Goal: Navigation & Orientation: Find specific page/section

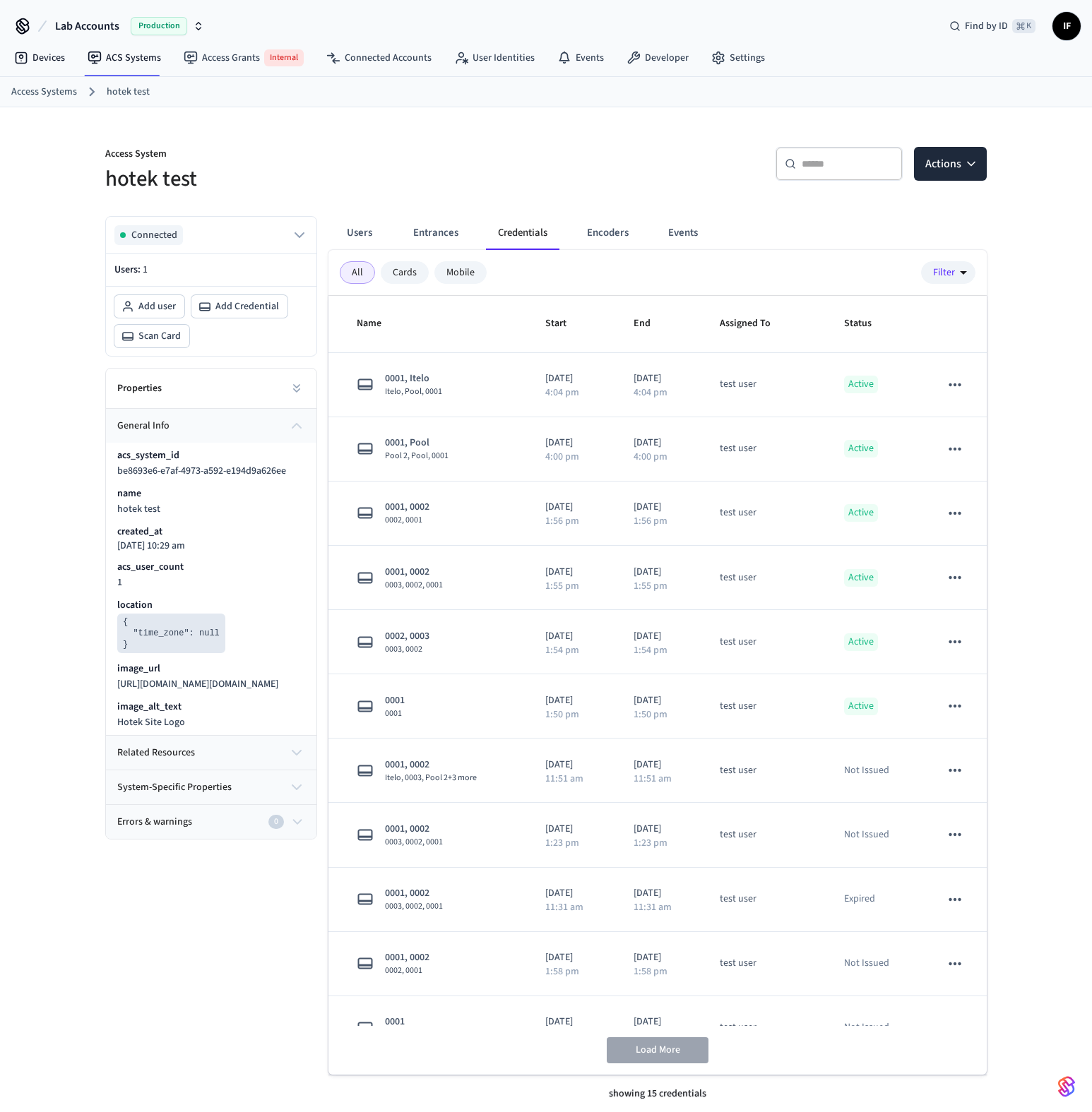
click at [57, 55] on link "Devices" at bounding box center [40, 58] width 74 height 25
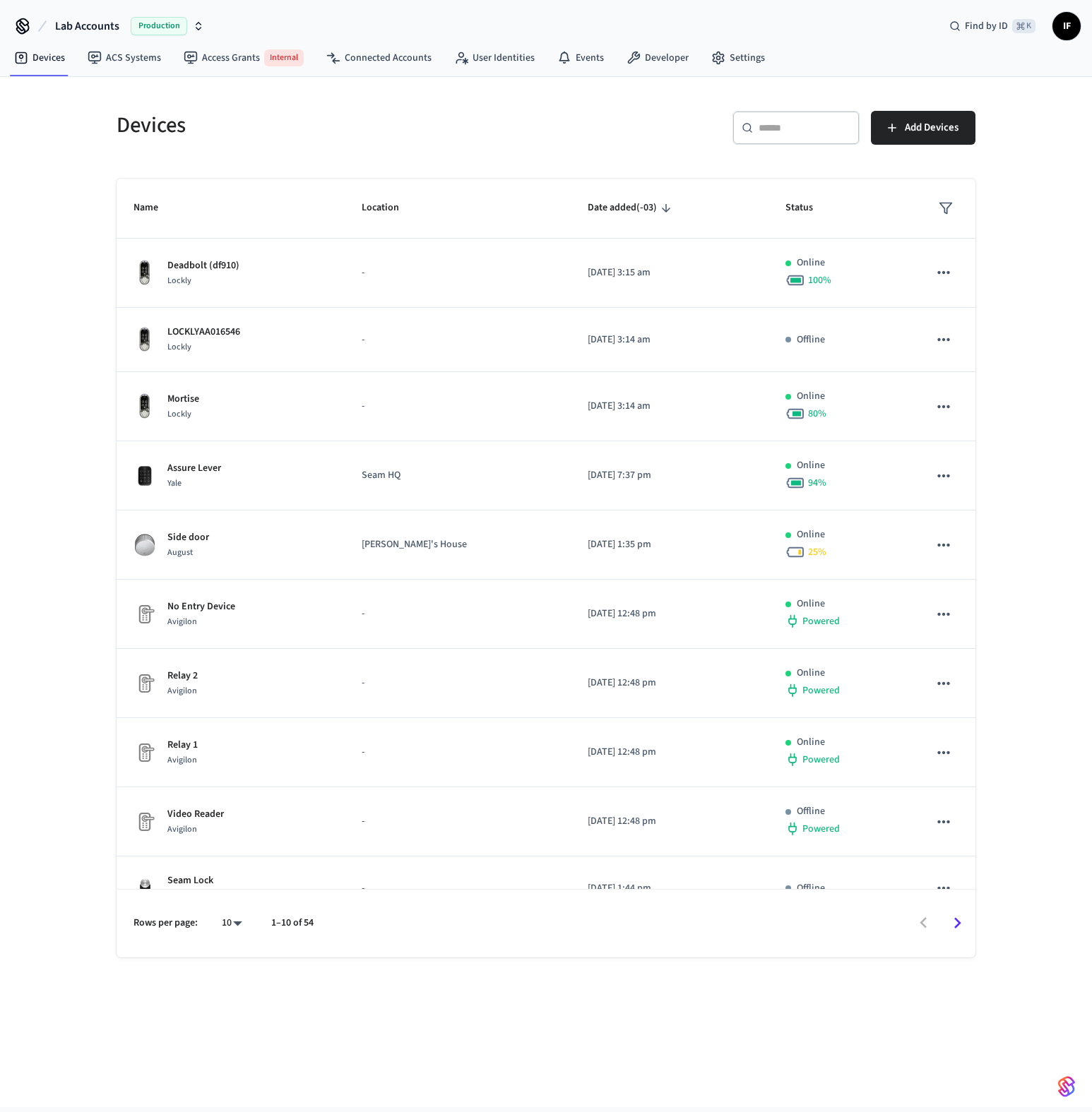
click at [196, 31] on div "Production" at bounding box center [167, 26] width 74 height 18
type input "****"
click at [100, 94] on div "Guesty Production Production" at bounding box center [115, 91] width 194 height 18
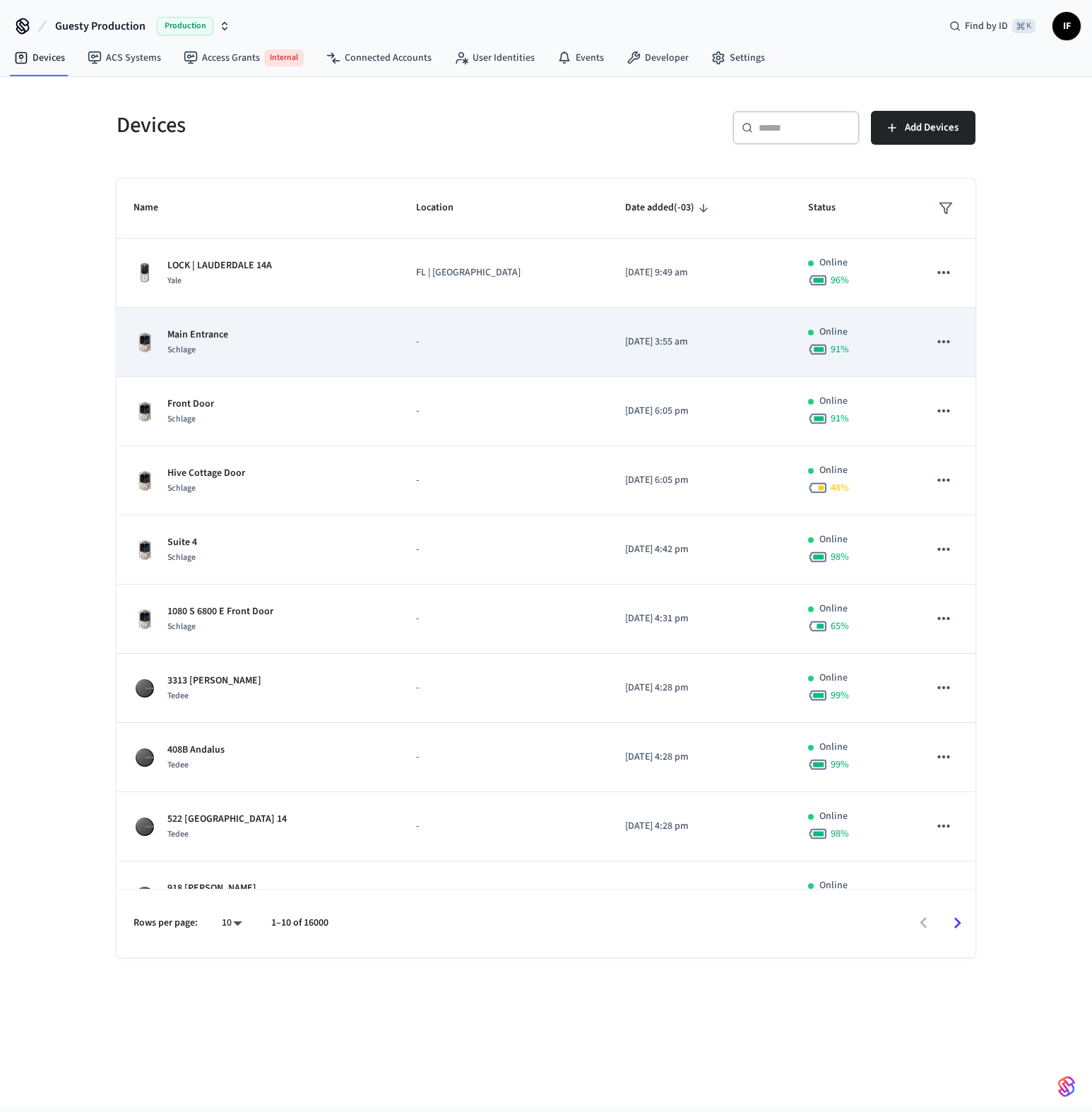
scroll to position [42, 0]
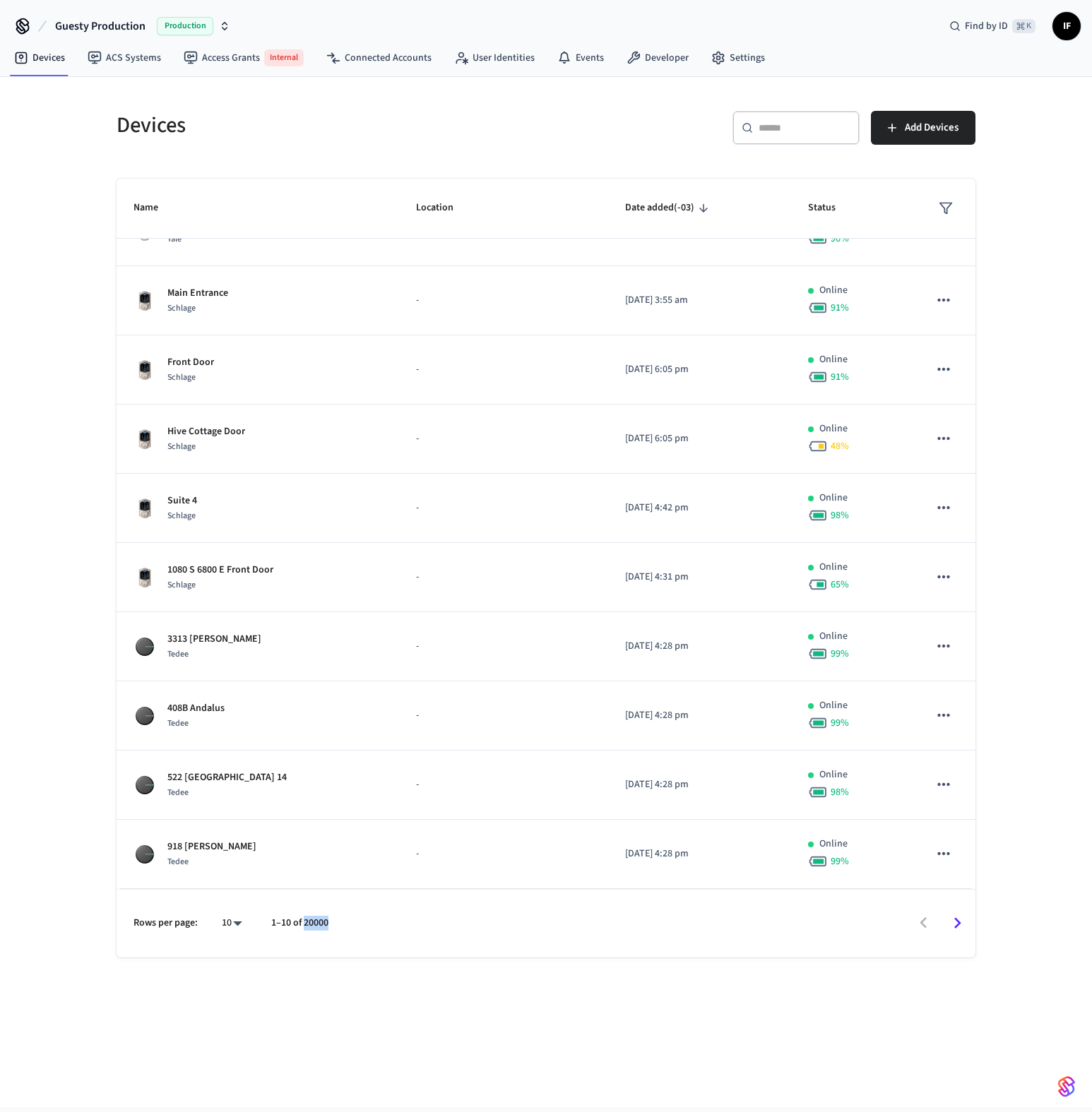
drag, startPoint x: 328, startPoint y: 921, endPoint x: 304, endPoint y: 921, distance: 24.0
click at [304, 921] on p "1–10 of 20000" at bounding box center [300, 923] width 57 height 15
click at [307, 934] on div "Rows per page: 10 ** 1–10 of 20000" at bounding box center [545, 923] width 859 height 68
click at [310, 923] on p "1–10 of 20000" at bounding box center [300, 923] width 57 height 15
drag, startPoint x: 310, startPoint y: 923, endPoint x: 298, endPoint y: 923, distance: 12.0
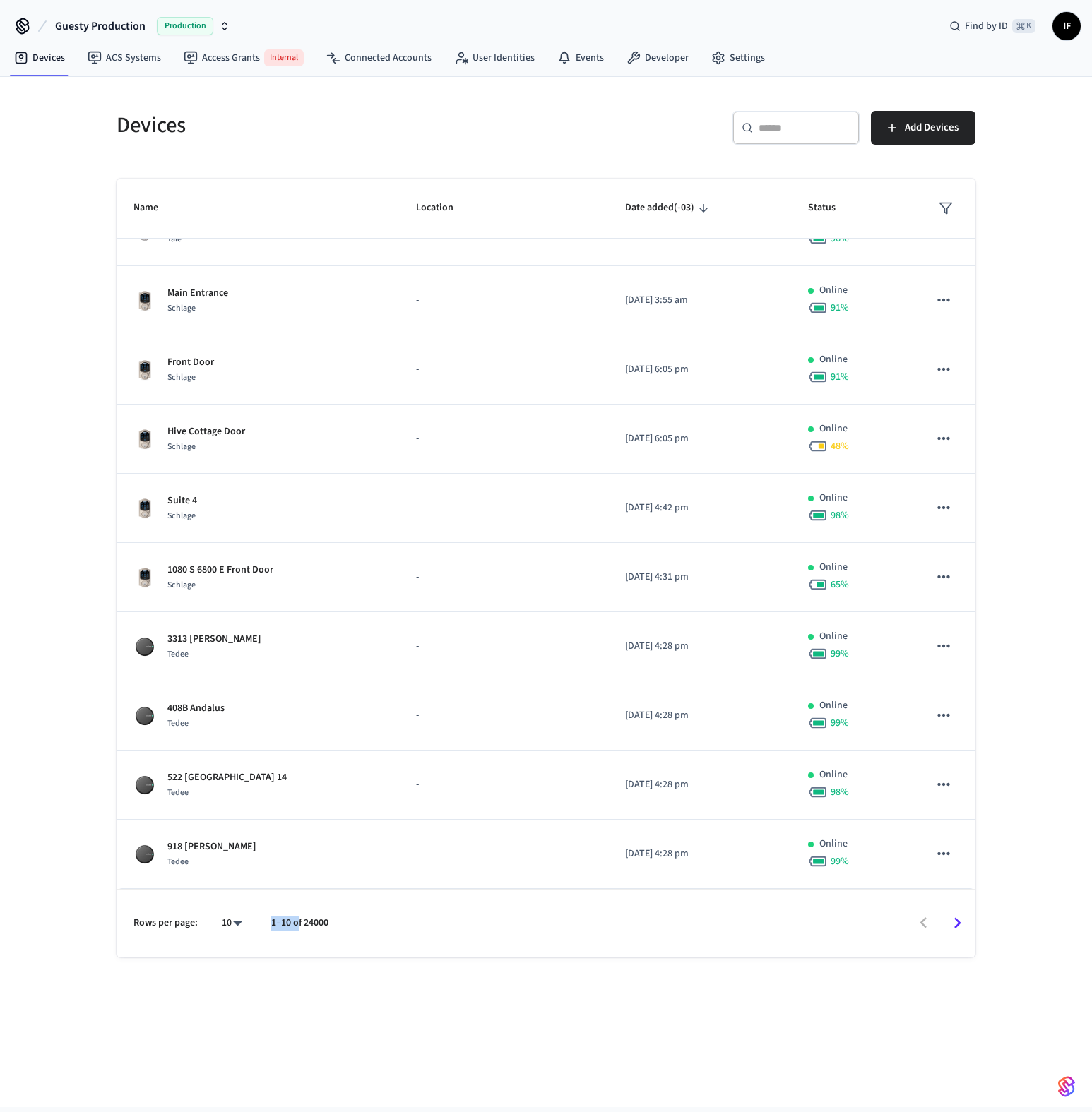
click at [298, 923] on p "1–10 of 24000" at bounding box center [300, 923] width 57 height 15
click at [321, 924] on p "1–10 of 24000" at bounding box center [300, 923] width 57 height 15
drag, startPoint x: 315, startPoint y: 924, endPoint x: 302, endPoint y: 924, distance: 13.0
click at [302, 924] on p "1–10 of 24000" at bounding box center [300, 923] width 57 height 15
click at [362, 924] on div at bounding box center [658, 923] width 632 height 33
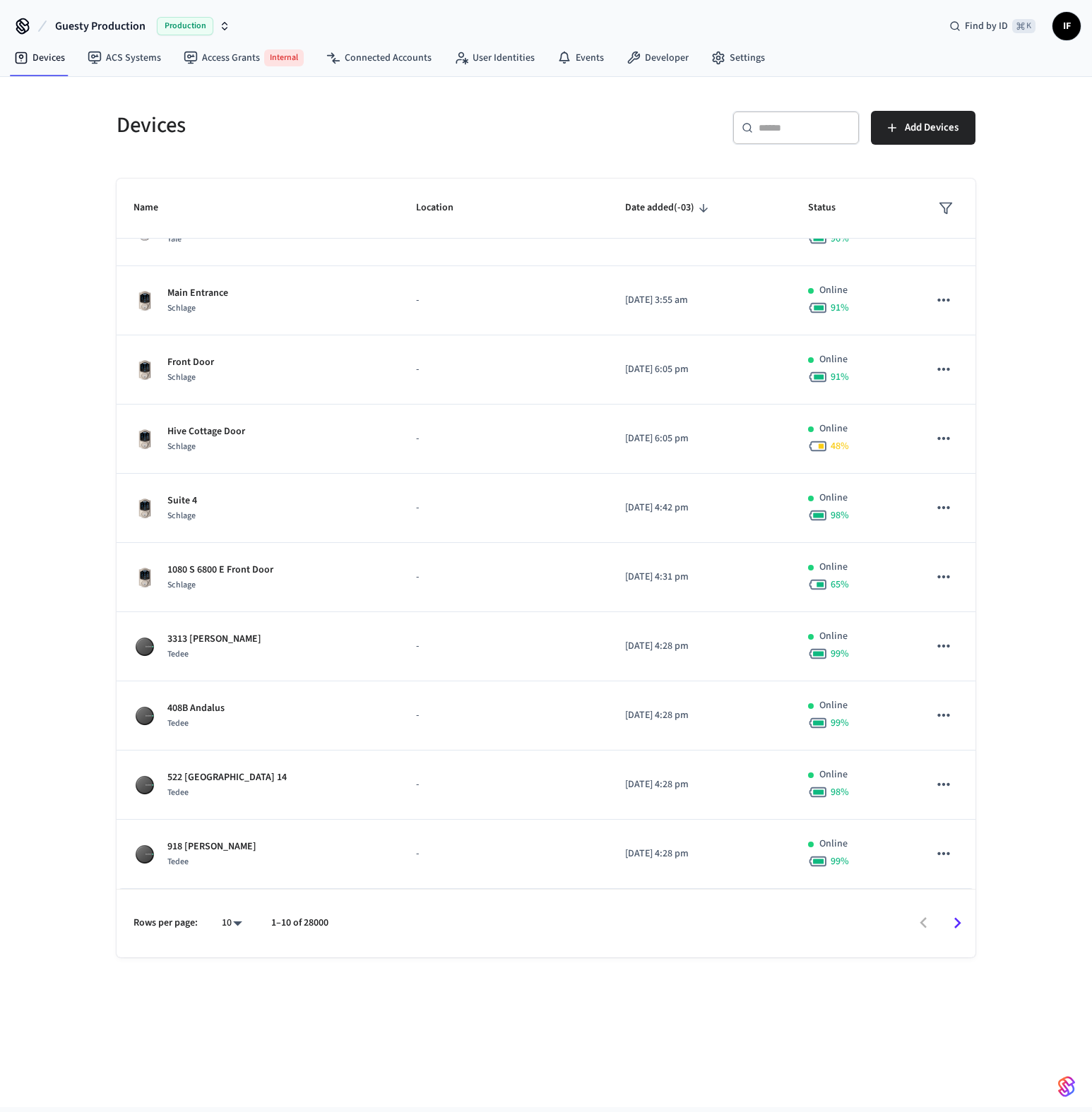
click at [976, 912] on div "Devices ​ ​ Add Devices Name Location Date added (-03) Status LOCK | [GEOGRAPHI…" at bounding box center [545, 526] width 881 height 864
click at [958, 919] on icon "Go to next page" at bounding box center [957, 923] width 22 height 22
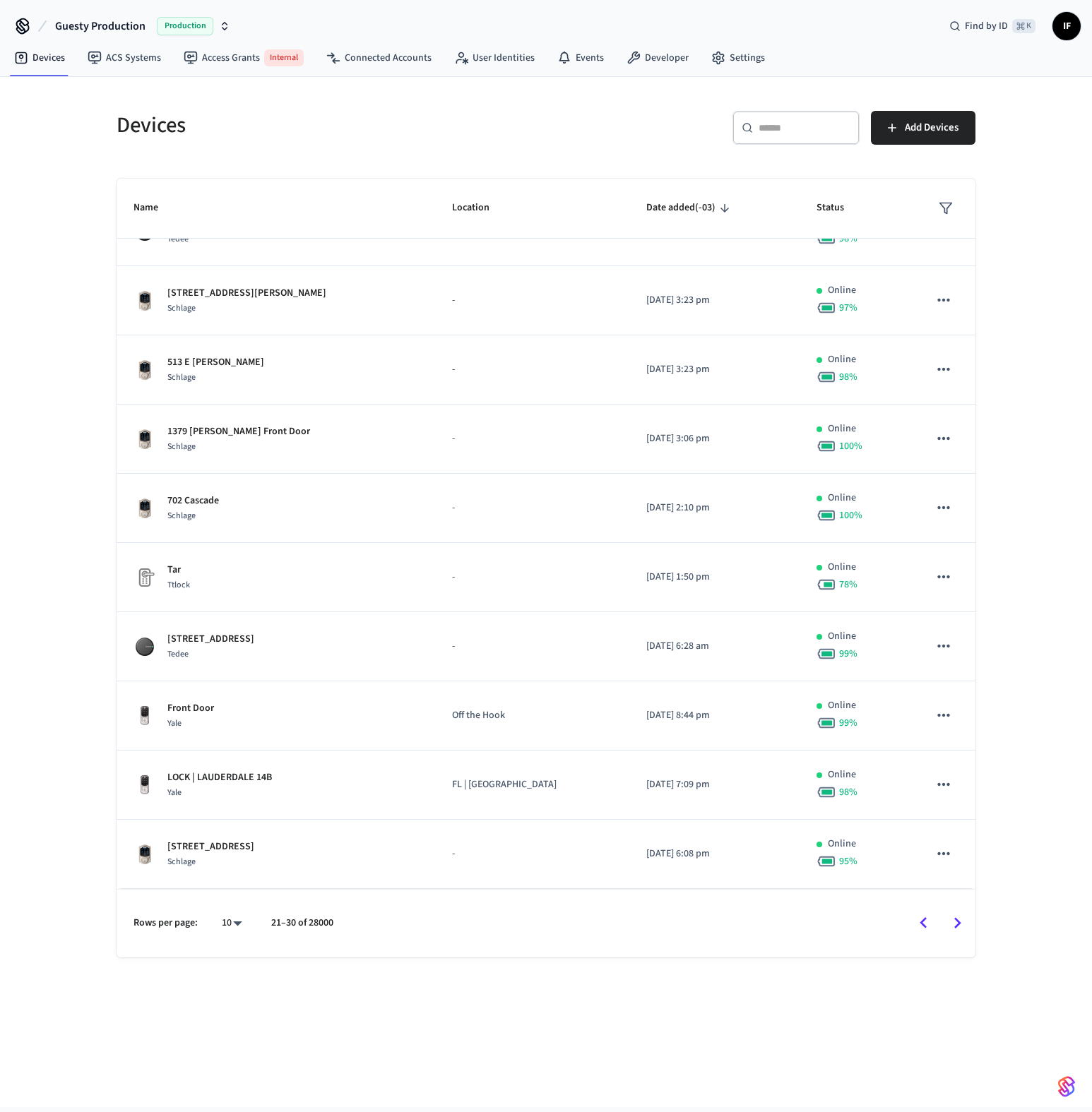
click at [927, 924] on icon "Go to previous page" at bounding box center [923, 923] width 22 height 22
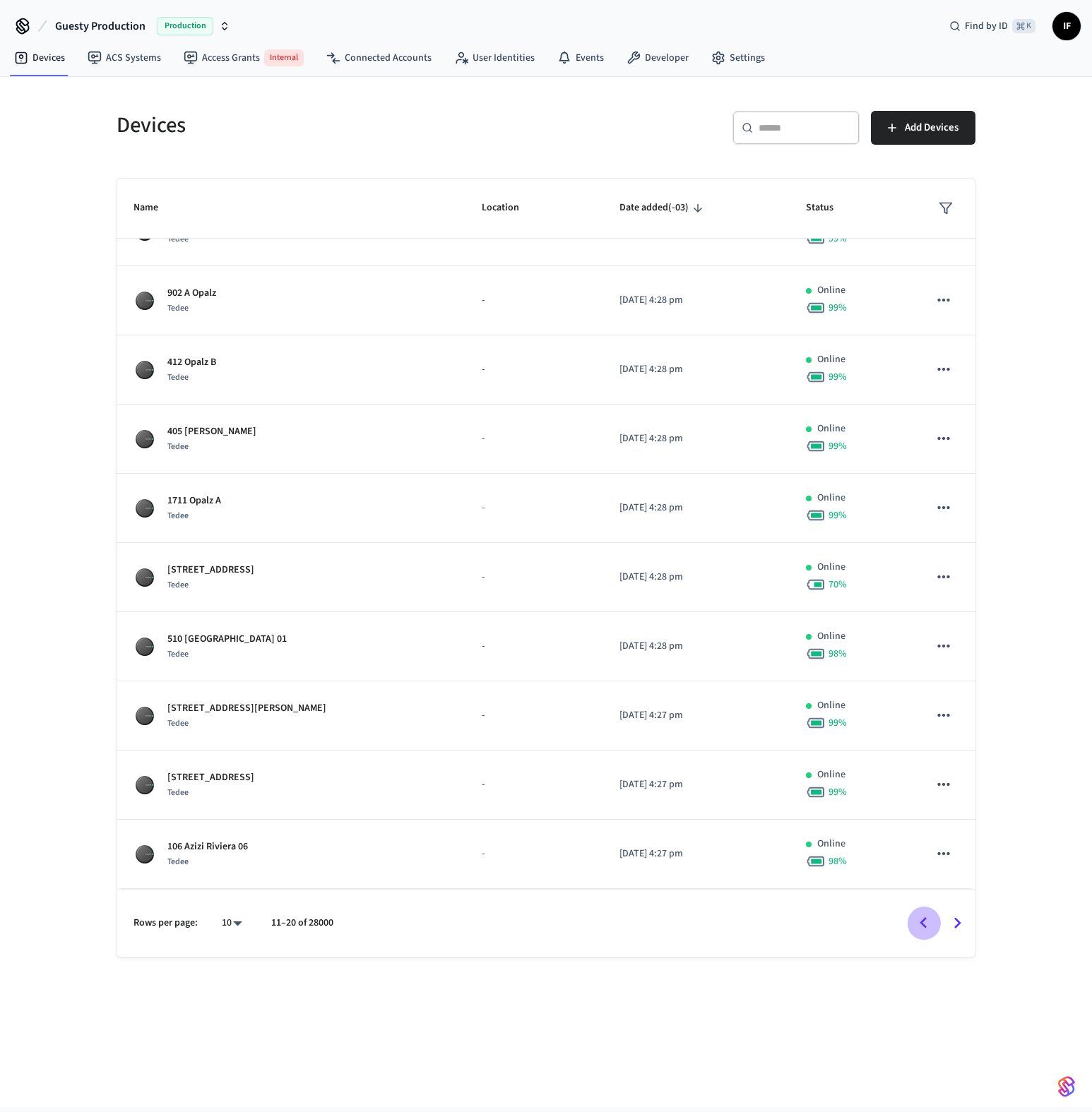
click at [927, 924] on icon "Go to previous page" at bounding box center [923, 923] width 22 height 22
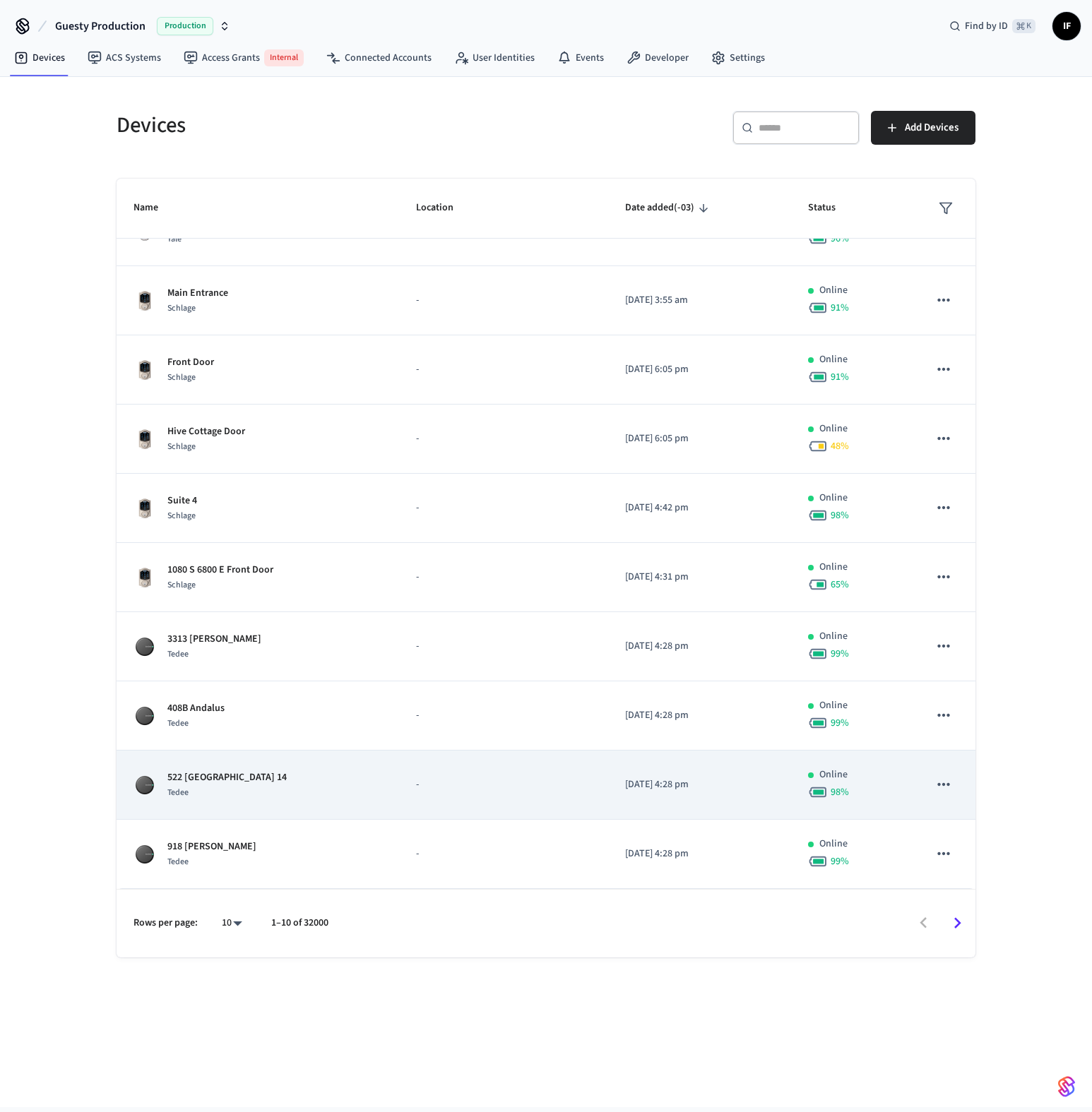
scroll to position [0, 0]
